Goal: Use online tool/utility: Utilize a website feature to perform a specific function

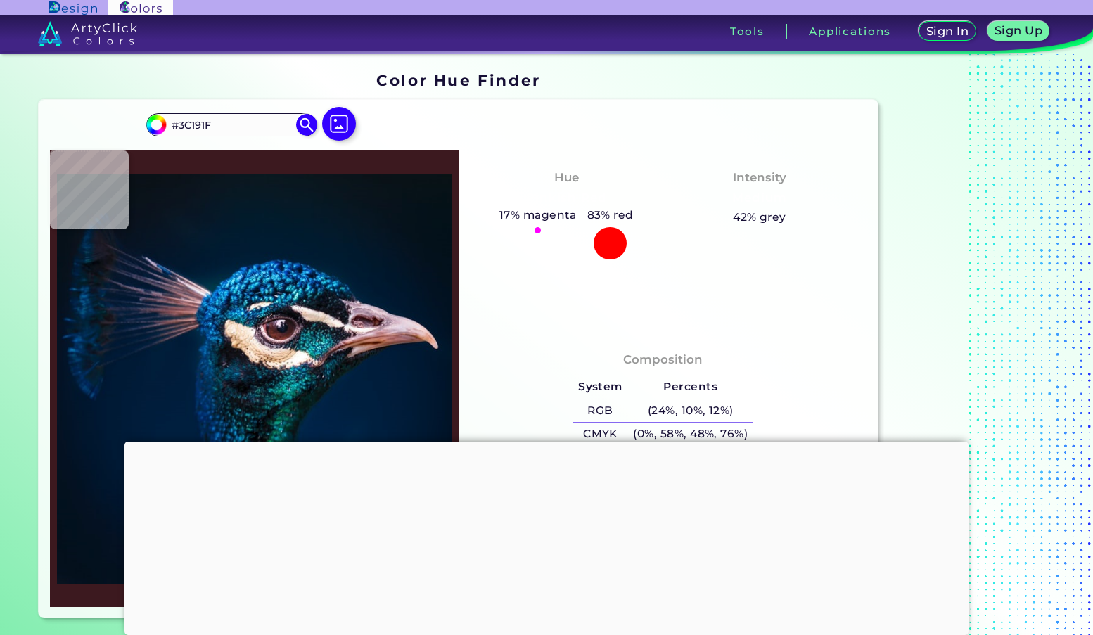
type input "#0457ab"
type input "#0457AB"
type input "#081923"
type input "#000000"
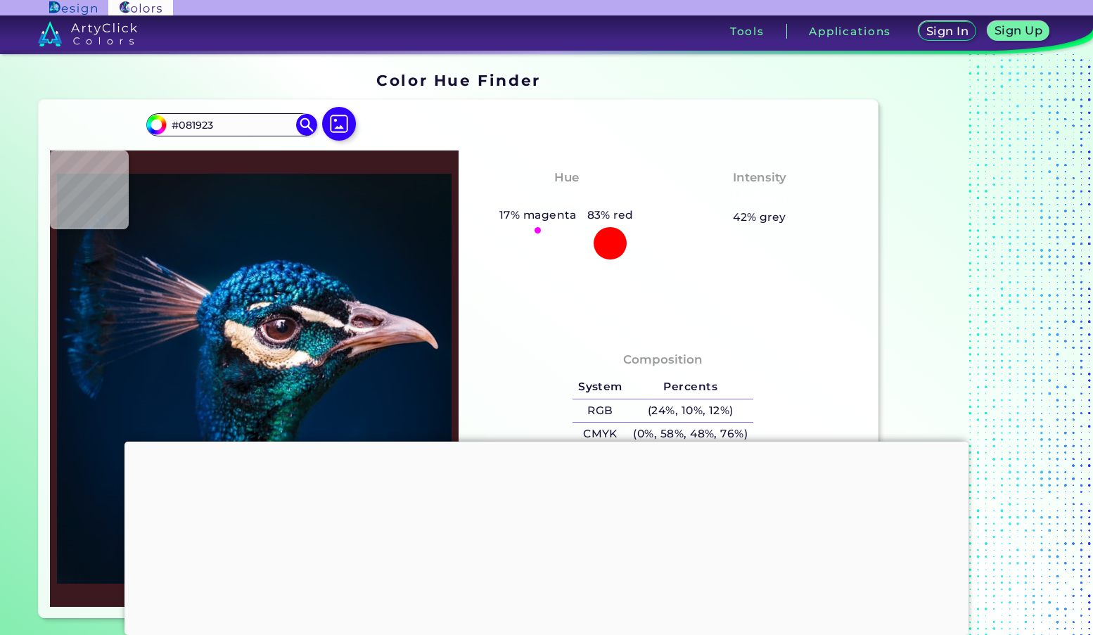
type input "#000000"
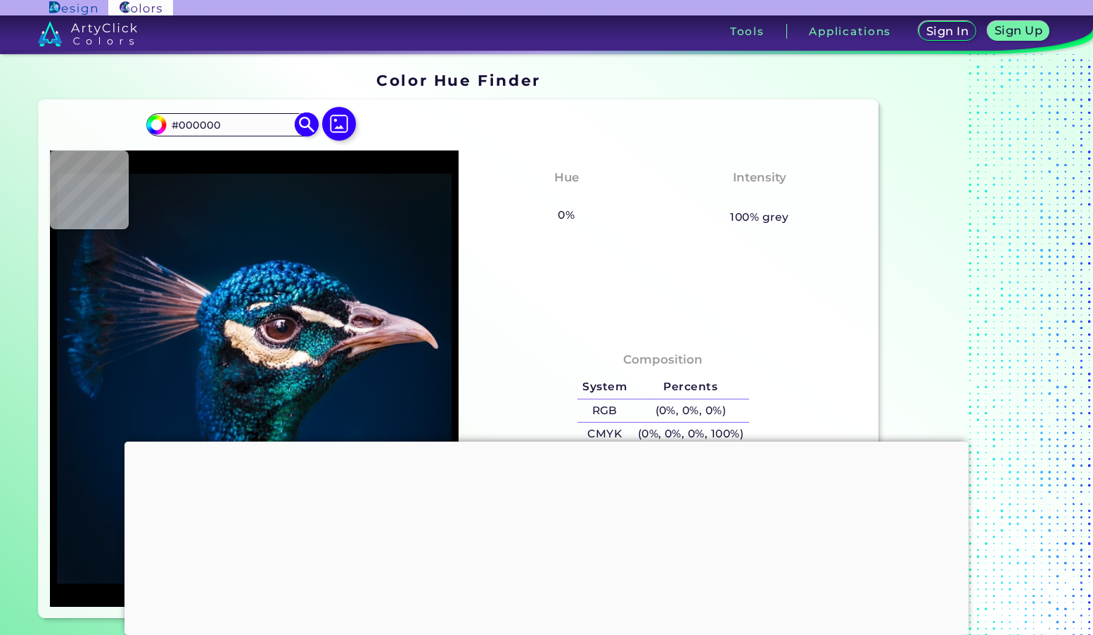
drag, startPoint x: 230, startPoint y: 127, endPoint x: 162, endPoint y: 129, distance: 67.5
click at [144, 129] on div "#000000 #000000 Acadia ◉ Acid Green ◉ Aero Blue ◉ Alabaster ◉ Albescent White ◉…" at bounding box center [459, 359] width 840 height 518
paste input "1C34"
type input "#001c34"
type input "#001C34"
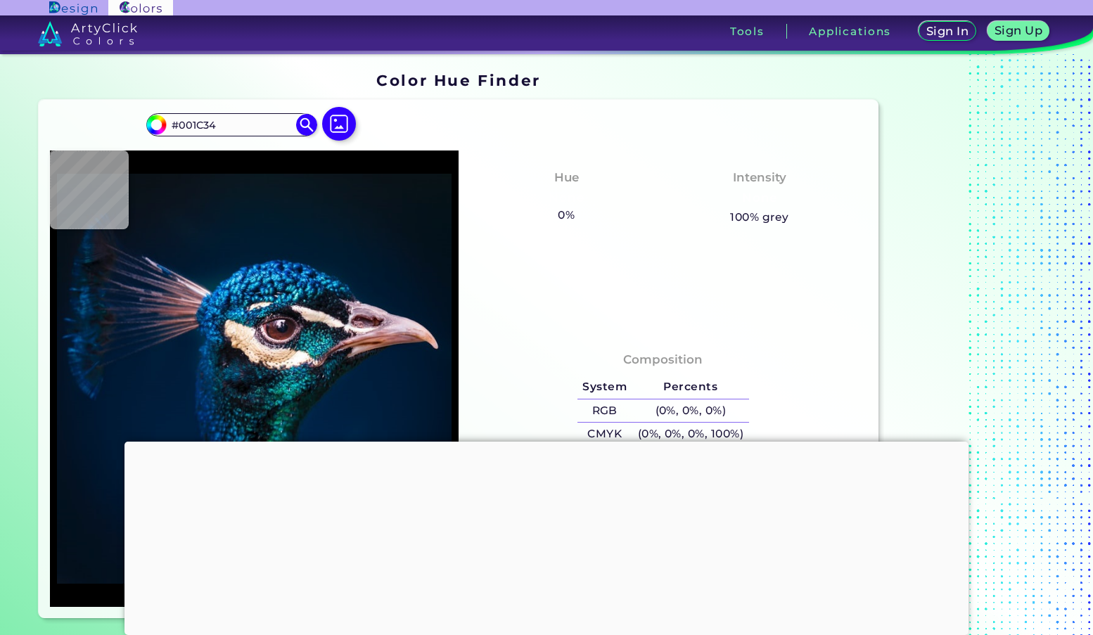
type input "#001c32"
type input "#001C32"
type input "#001c31"
type input "#001C31"
type input "#001b30"
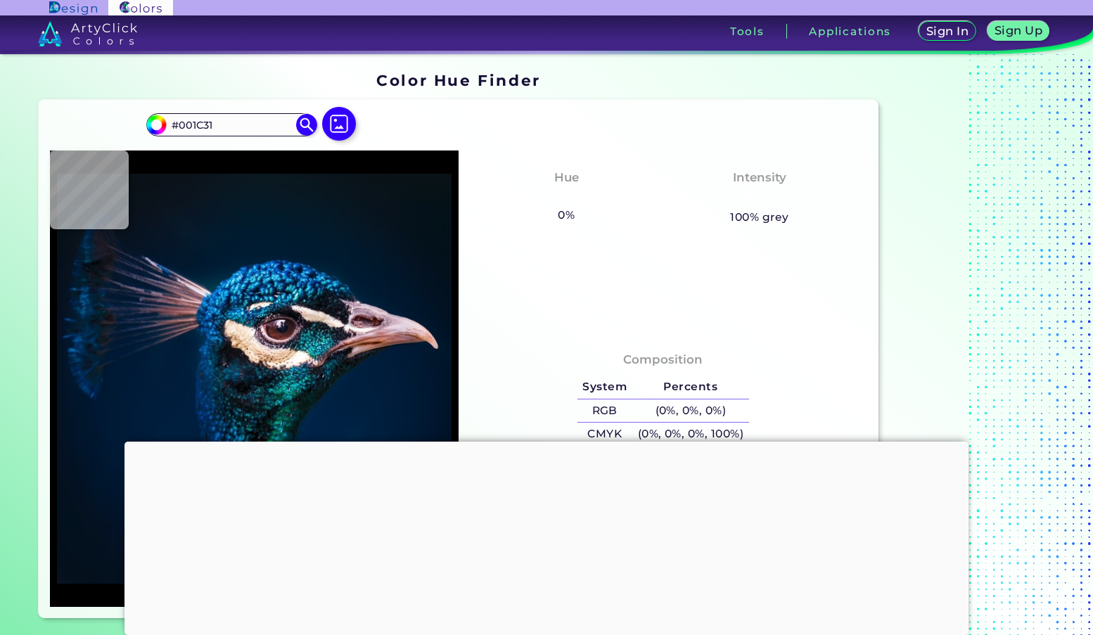
type input "#001B30"
type input "#001b2e"
type input "#001B2E"
type input "#011a2e"
type input "#011A2E"
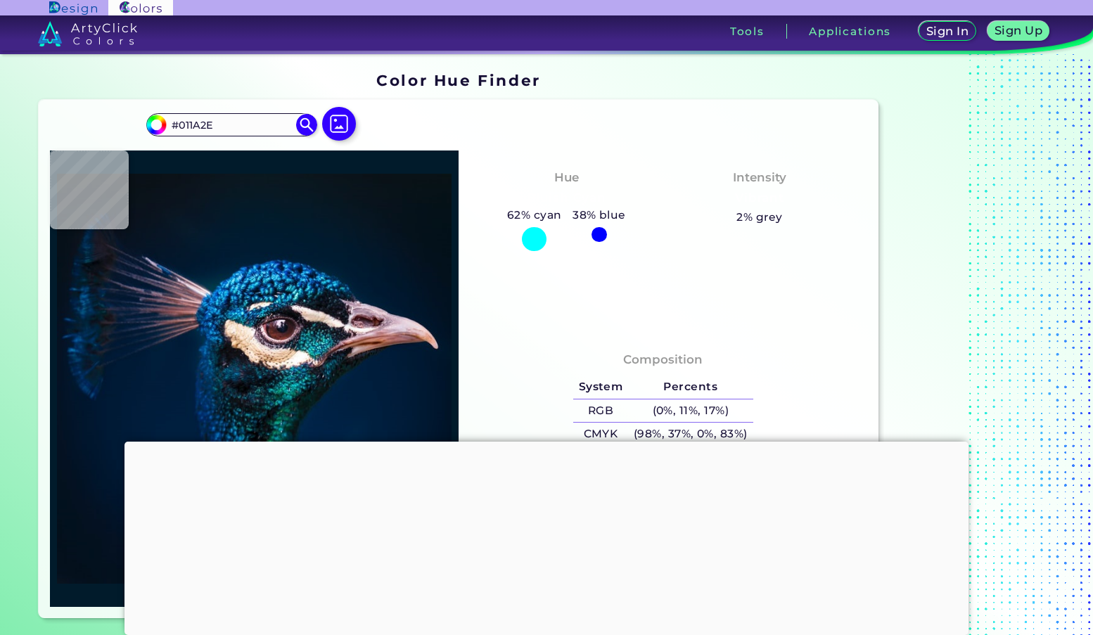
type input "#011b2b"
type input "#011B2B"
type input "#041a28"
type input "#041A28"
type input "#081a27"
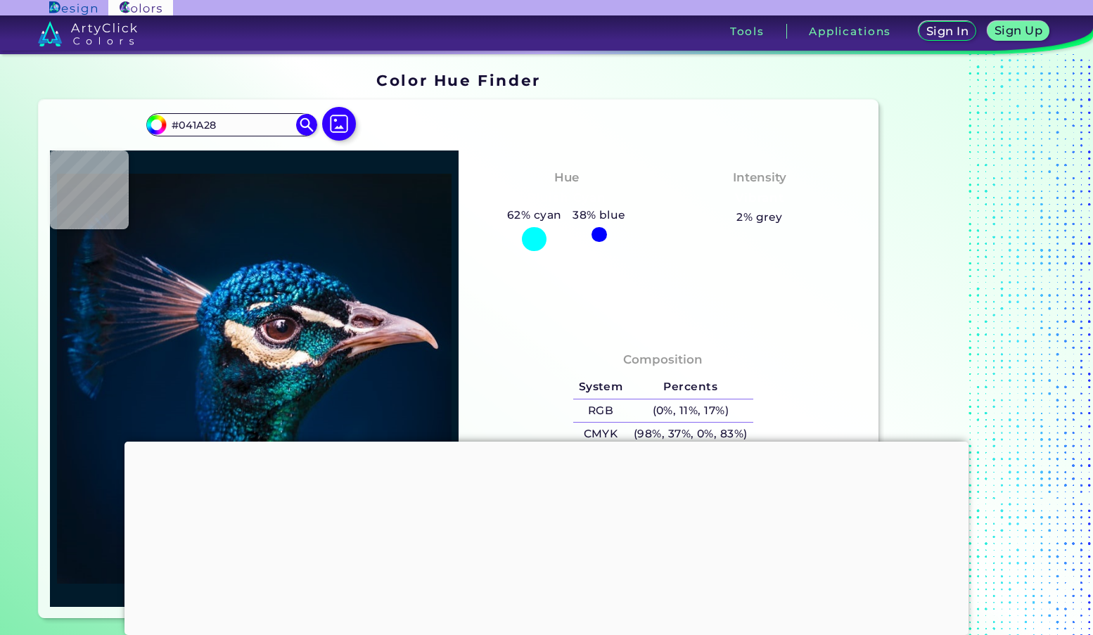
type input "#081A27"
type input "#091720"
type input "#0a171f"
type input "#0A171F"
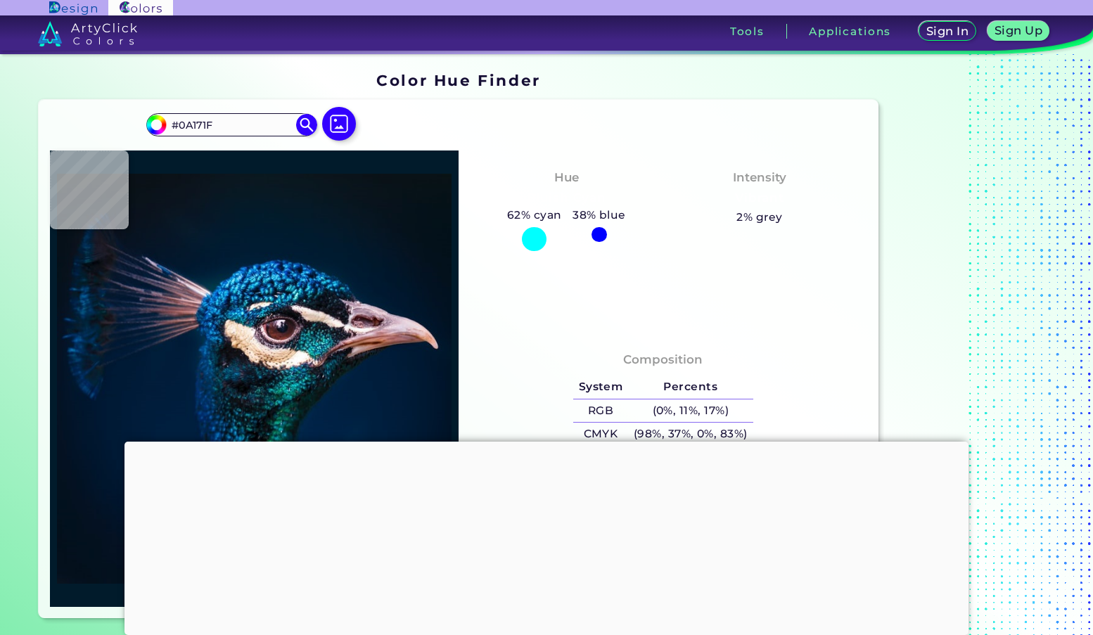
type input "#000000"
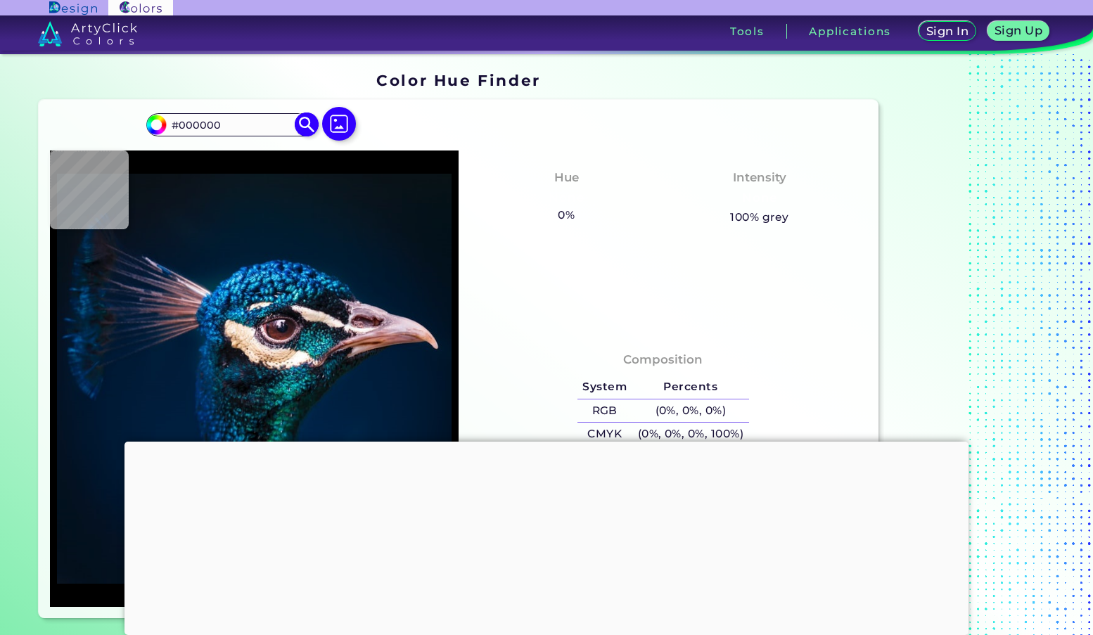
drag, startPoint x: 267, startPoint y: 126, endPoint x: 155, endPoint y: 126, distance: 111.8
click at [155, 126] on div "#000000 #000000 Acadia ◉ Acid Green ◉ Aero Blue ◉ Alabaster ◉ Albescent White ◉…" at bounding box center [231, 124] width 170 height 23
paste input "11B2C"
type input "#011b2c"
type input "#011B2C"
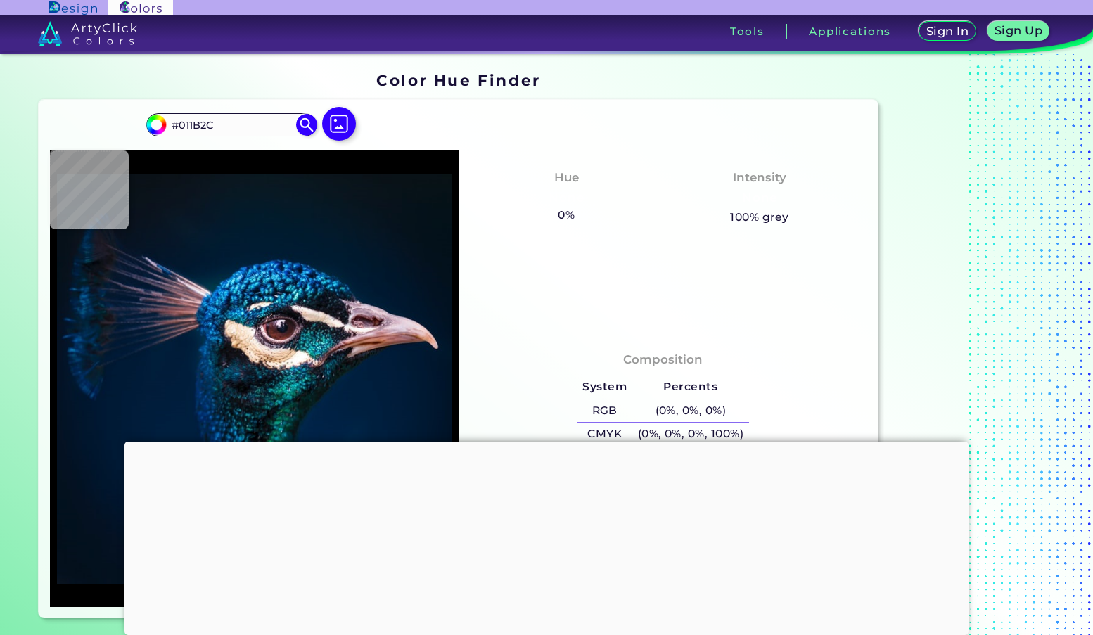
type input "#051927"
type input "#081923"
type input "#0a171f"
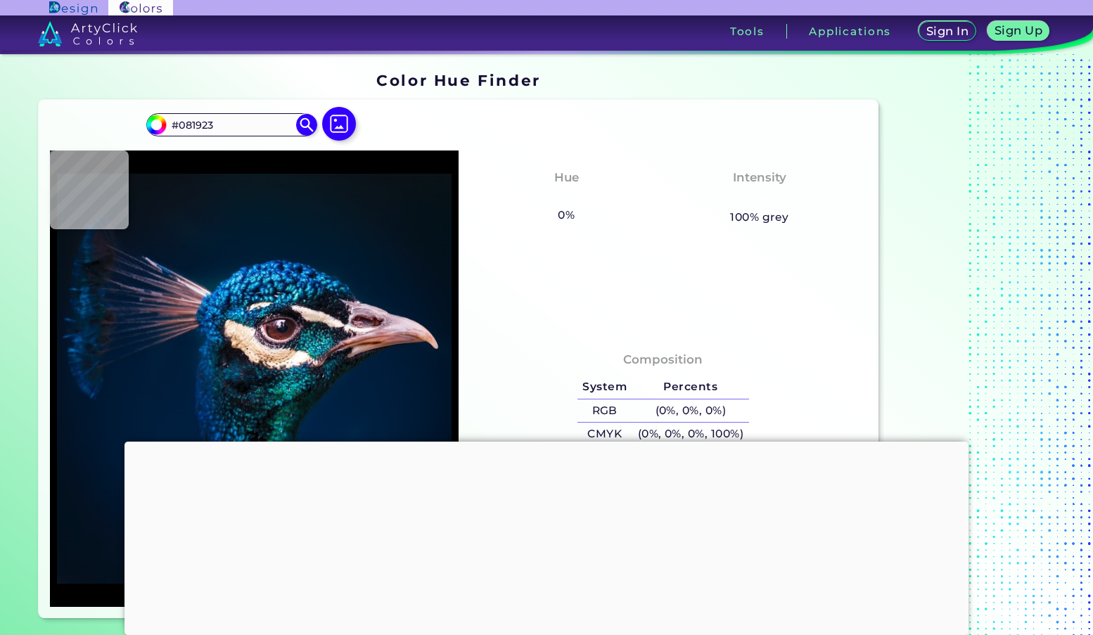
type input "#0A171F"
type input "#000000"
drag, startPoint x: 220, startPoint y: 124, endPoint x: -66, endPoint y: 108, distance: 286.7
click at [0, 108] on html "Sign In Sign Up My Profile My Details Color Palettes Sign Out Tools Application…" at bounding box center [546, 423] width 1093 height 846
paste input "F57561"
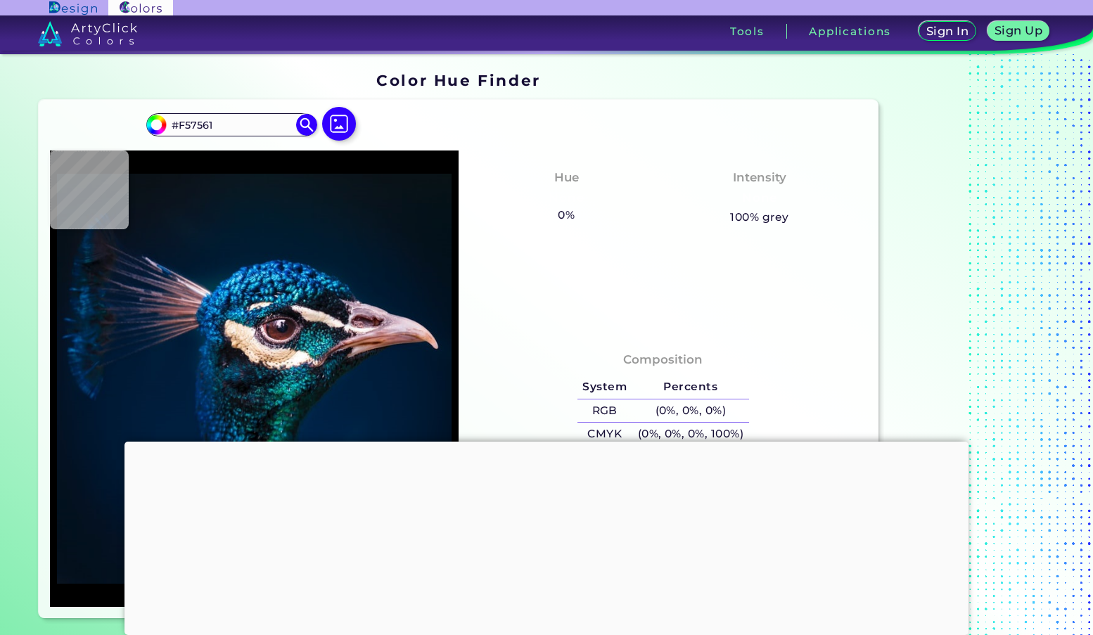
type input "#F57561"
type input "#f57561"
